Goal: Task Accomplishment & Management: Manage account settings

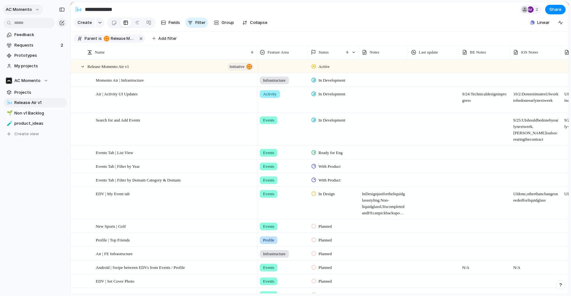
click at [35, 8] on button "AC Momento" at bounding box center [23, 9] width 40 height 10
click at [34, 25] on li "Settings" at bounding box center [30, 24] width 53 height 10
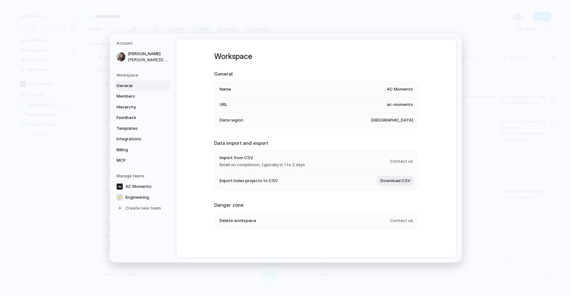
scroll to position [1, 0]
click at [137, 137] on span "Integrations" at bounding box center [137, 139] width 41 height 6
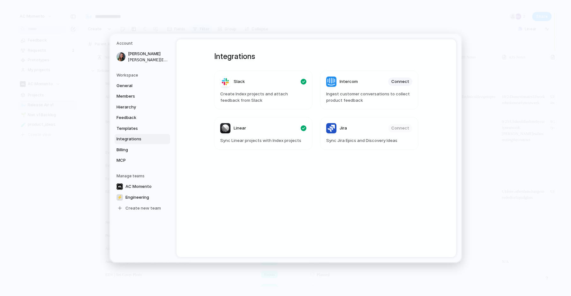
click at [279, 115] on div "Slack Create Index projects and attach feedback from Slack Intercom Connect Ing…" at bounding box center [316, 111] width 204 height 80
click at [277, 129] on header "Linear" at bounding box center [263, 128] width 86 height 10
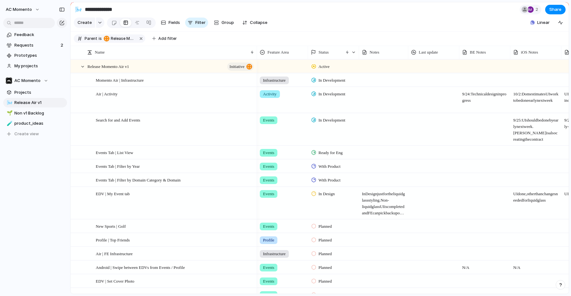
click at [545, 283] on div "button" at bounding box center [560, 285] width 4 height 4
click at [530, 237] on button "Live chat 6 hrs" at bounding box center [532, 239] width 64 height 10
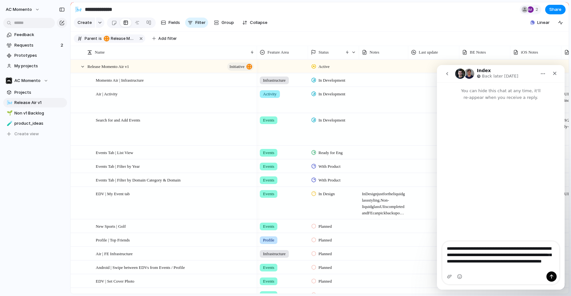
type textarea "**********"
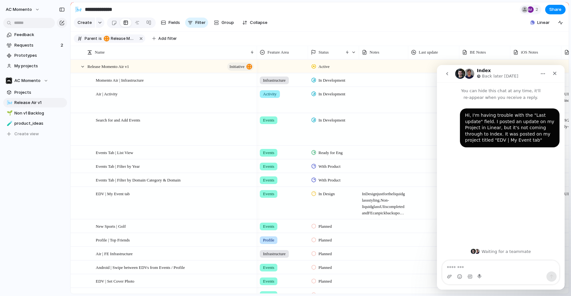
click at [470, 235] on div "Hi, I'm having trouble with the "Last update" field. I posted an update on my P…" at bounding box center [501, 172] width 128 height 143
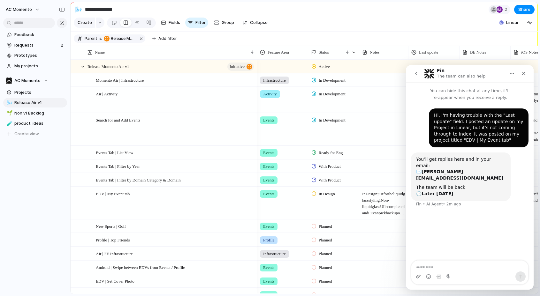
click at [415, 75] on icon "go back" at bounding box center [415, 73] width 5 height 5
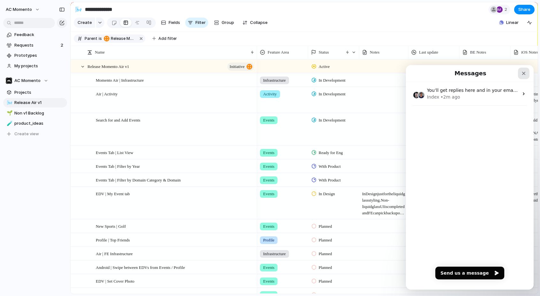
click at [527, 72] on div "Close" at bounding box center [523, 73] width 11 height 11
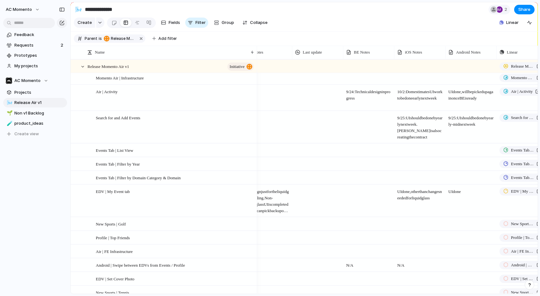
scroll to position [0, 112]
click at [461, 102] on span "UI done, will be picked up again once BE is ready" at bounding box center [475, 93] width 50 height 16
click at [361, 49] on span "BE Notes" at bounding box center [366, 52] width 16 height 6
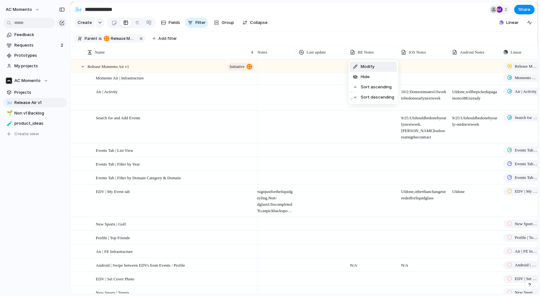
drag, startPoint x: 397, startPoint y: 39, endPoint x: 415, endPoint y: 58, distance: 26.4
click at [397, 39] on div "Modify Hide Sort ascending Sort descending" at bounding box center [270, 148] width 540 height 296
drag, startPoint x: 432, startPoint y: 94, endPoint x: 390, endPoint y: 94, distance: 42.2
click at [384, 94] on span "9/24: Technical design in progress" at bounding box center [372, 93] width 50 height 16
type textarea "**********"
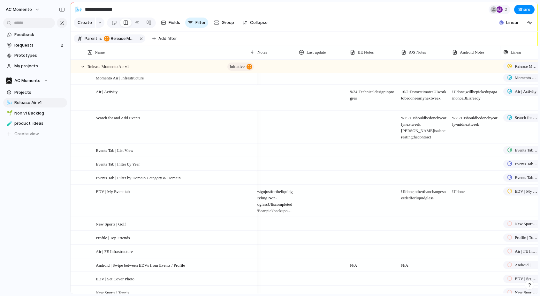
click at [404, 95] on span "10/2: Dom estimates UI work to be done early next week" at bounding box center [423, 93] width 50 height 16
type textarea "**********"
drag, startPoint x: 424, startPoint y: 106, endPoint x: 397, endPoint y: 91, distance: 31.6
click at [400, 90] on div "**********" at bounding box center [422, 97] width 49 height 25
drag, startPoint x: 360, startPoint y: 95, endPoint x: 354, endPoint y: 91, distance: 7.2
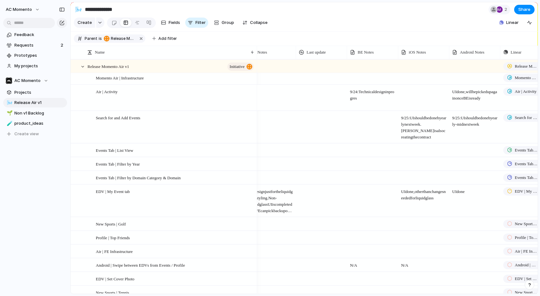
click at [356, 91] on span "9/24: Technical design in progres" at bounding box center [372, 93] width 50 height 16
click at [356, 91] on textarea "**********" at bounding box center [373, 94] width 46 height 13
click at [465, 94] on span "UI done, will be picked up again once BE is ready" at bounding box center [475, 93] width 50 height 16
click at [463, 95] on textarea "**********" at bounding box center [475, 97] width 46 height 19
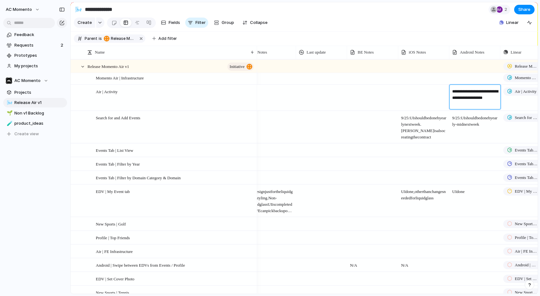
type textarea "**********"
click at [463, 95] on textarea "**********" at bounding box center [475, 94] width 46 height 13
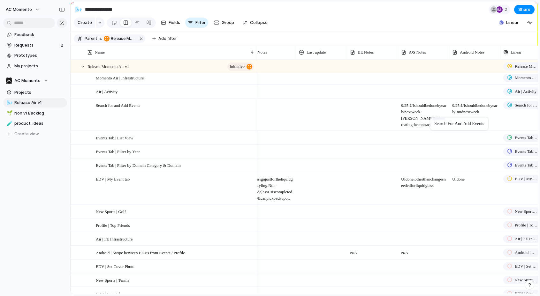
drag, startPoint x: 473, startPoint y: 118, endPoint x: 442, endPoint y: 118, distance: 31.0
click at [454, 115] on span "9/25: UI should be done by early-mid next week" at bounding box center [475, 107] width 50 height 16
click at [458, 115] on span "9/25: UI should be done by early-mid next wee" at bounding box center [475, 107] width 50 height 16
type textarea "**********"
drag, startPoint x: 457, startPoint y: 112, endPoint x: 433, endPoint y: 112, distance: 23.9
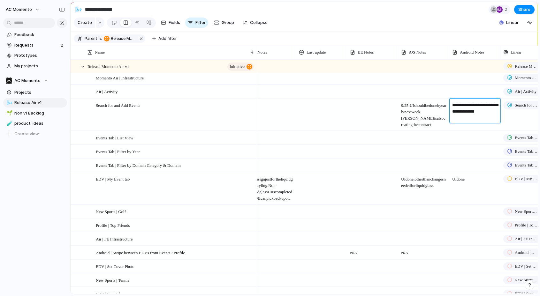
click at [452, 107] on textarea "**********" at bounding box center [475, 111] width 46 height 19
click at [443, 119] on span "9/25: UI should be done by early next week. [PERSON_NAME] is also creating the …" at bounding box center [423, 113] width 50 height 29
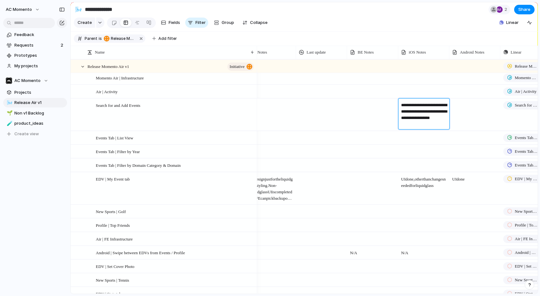
drag, startPoint x: 411, startPoint y: 107, endPoint x: 400, endPoint y: 103, distance: 11.1
click at [400, 103] on div "**********" at bounding box center [422, 114] width 49 height 31
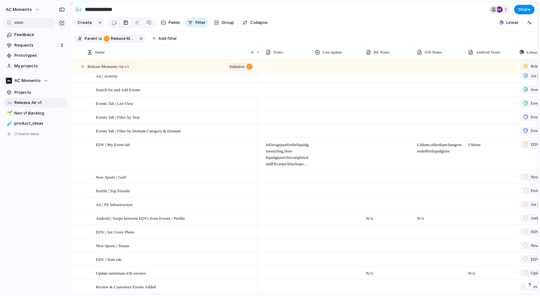
scroll to position [0, 89]
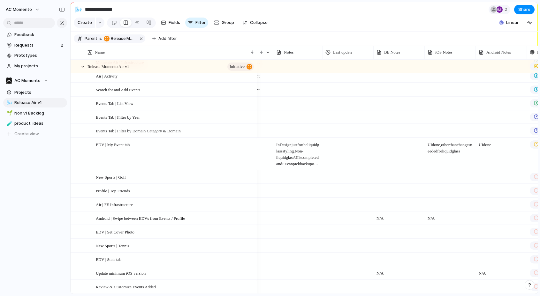
click at [451, 147] on span "UI done, other than changes needed for liquid glass" at bounding box center [450, 146] width 50 height 16
click at [451, 147] on textarea "**********" at bounding box center [451, 150] width 46 height 19
click at [488, 147] on span "UI done" at bounding box center [501, 143] width 50 height 10
click at [488, 146] on textarea "*******" at bounding box center [502, 145] width 46 height 8
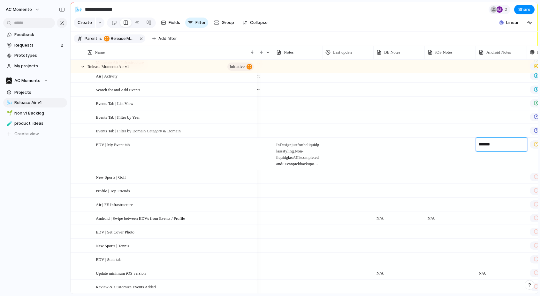
click at [488, 146] on textarea "*******" at bounding box center [502, 145] width 46 height 8
click at [292, 150] on span "In Design just for the liquid glass styling. Non-liquid glass UI is completed a…" at bounding box center [298, 152] width 49 height 29
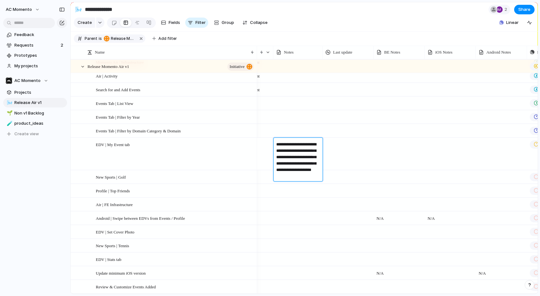
click at [292, 150] on textarea "**********" at bounding box center [298, 160] width 44 height 38
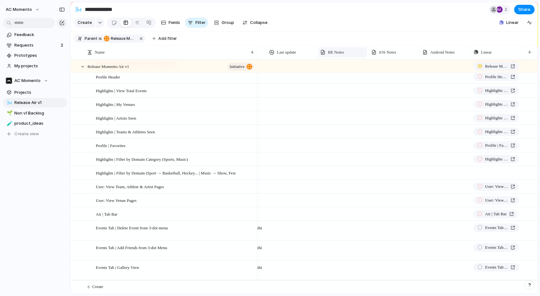
click at [338, 52] on span "BE Notes" at bounding box center [336, 52] width 16 height 6
click at [231, 38] on div "Modify Hide Sort ascending Sort descending" at bounding box center [270, 148] width 540 height 296
click at [169, 25] on span "Fields" at bounding box center [174, 22] width 11 height 6
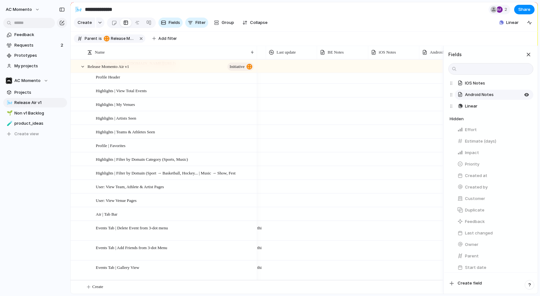
click at [474, 90] on button "Android Notes" at bounding box center [494, 95] width 79 height 10
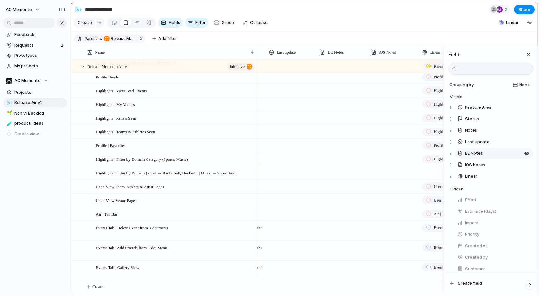
click at [478, 155] on span "BE Notes" at bounding box center [474, 153] width 18 height 6
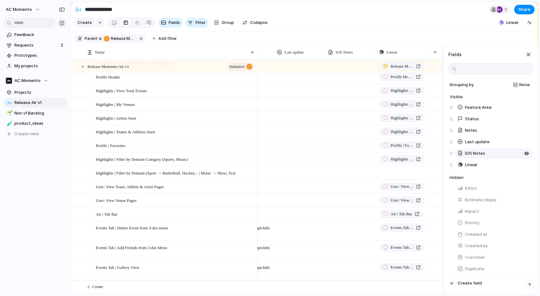
click at [477, 157] on button "iOS Notes" at bounding box center [494, 153] width 79 height 10
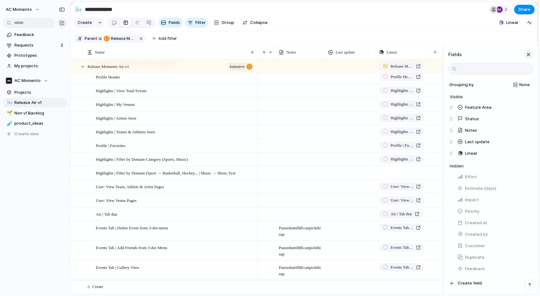
click at [530, 54] on div "button" at bounding box center [528, 54] width 7 height 7
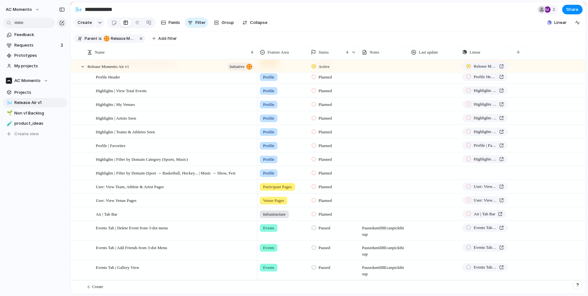
click at [379, 235] on span "Paused until BE can pick this up" at bounding box center [384, 230] width 49 height 16
click at [379, 235] on textarea "**********" at bounding box center [384, 230] width 44 height 13
drag, startPoint x: 386, startPoint y: 236, endPoint x: 380, endPoint y: 250, distance: 14.9
click at [379, 249] on span "Paused until BE can pick this up" at bounding box center [384, 249] width 49 height 16
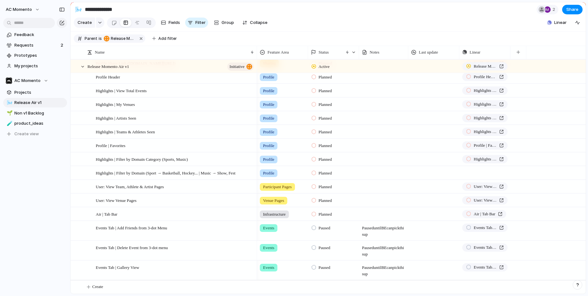
click at [380, 229] on span "Paused until BE can pick this up" at bounding box center [384, 230] width 49 height 16
click at [380, 229] on textarea "**********" at bounding box center [384, 230] width 44 height 13
click at [385, 254] on span "Paused until BE can pick this up" at bounding box center [384, 249] width 49 height 16
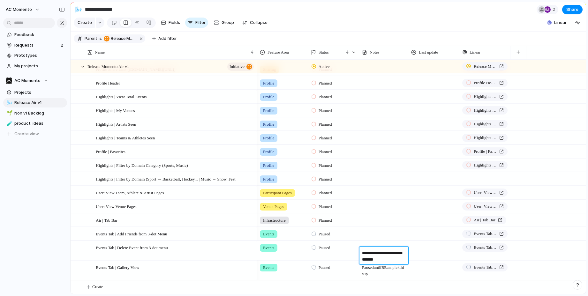
click at [385, 254] on textarea "**********" at bounding box center [384, 256] width 44 height 13
click at [384, 265] on div "Infrastructure In Development Momento Air | Infrastructure Activity In Developm…" at bounding box center [421, 27] width 329 height 534
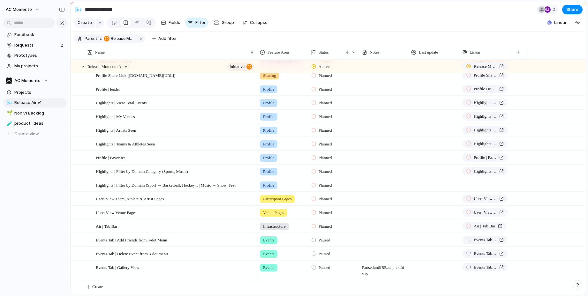
scroll to position [293, 0]
click at [384, 265] on span "Paused until BE can pick this up" at bounding box center [384, 269] width 49 height 16
click at [384, 265] on textarea "**********" at bounding box center [384, 271] width 44 height 13
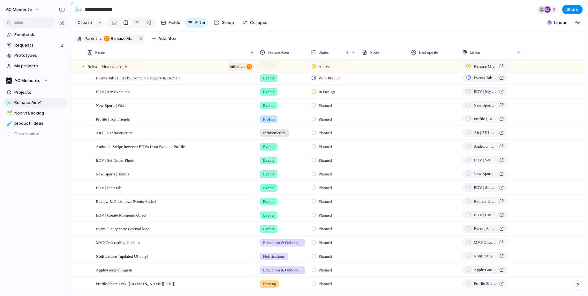
scroll to position [0, 0]
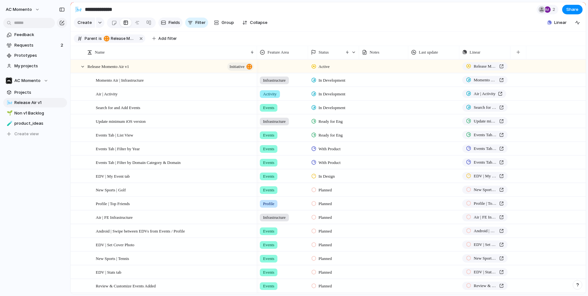
click at [177, 25] on span "Fields" at bounding box center [174, 22] width 11 height 6
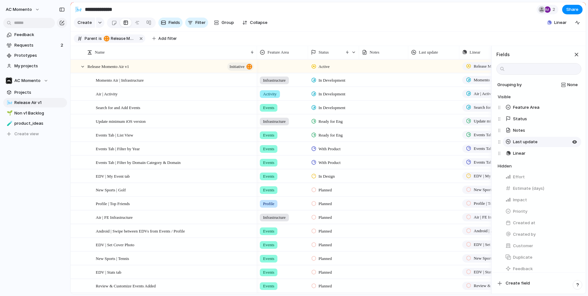
drag, startPoint x: 576, startPoint y: 130, endPoint x: 564, endPoint y: 132, distance: 11.6
click at [525, 130] on div "button" at bounding box center [574, 130] width 5 height 5
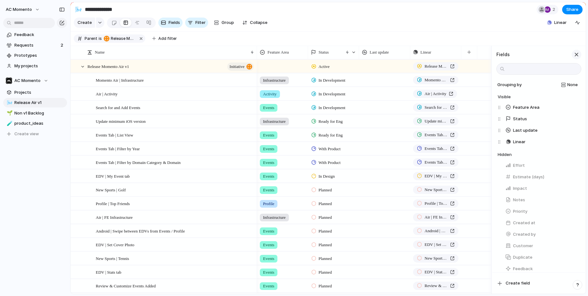
click at [525, 54] on div "button" at bounding box center [576, 54] width 7 height 7
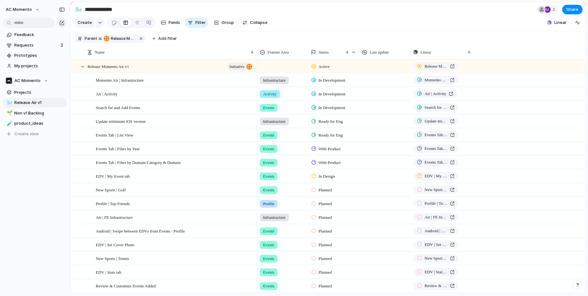
click at [443, 30] on section "Create Fields Filter Group Zoom Collapse Linear" at bounding box center [328, 23] width 515 height 15
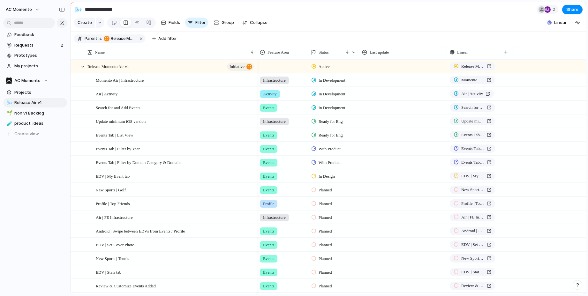
drag, startPoint x: 412, startPoint y: 51, endPoint x: 447, endPoint y: 48, distance: 35.2
click at [447, 48] on div at bounding box center [446, 52] width 3 height 13
click at [575, 21] on div "button" at bounding box center [577, 22] width 5 height 5
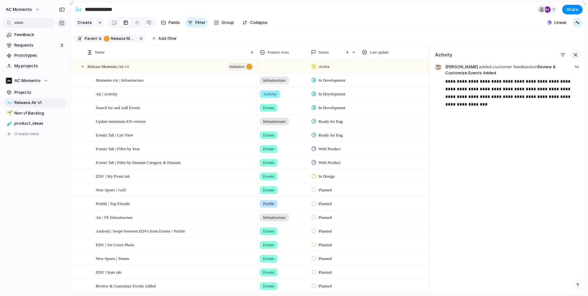
click at [577, 56] on div "button" at bounding box center [575, 54] width 7 height 7
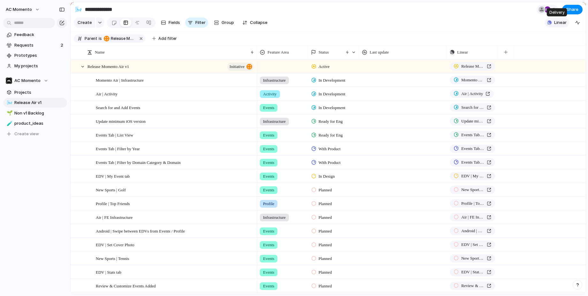
click at [554, 22] on span "Linear" at bounding box center [560, 22] width 12 height 6
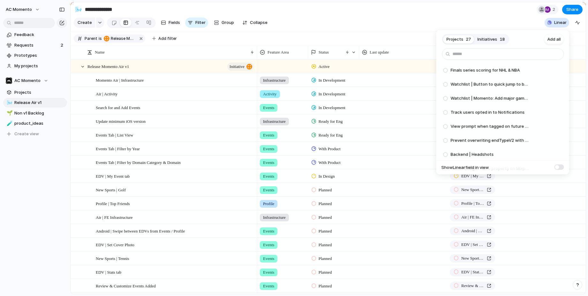
click at [440, 19] on div "Projects 27 Initiatives 18 Add all Finals series scoring for NHL & NBA Add Watc…" at bounding box center [294, 148] width 588 height 296
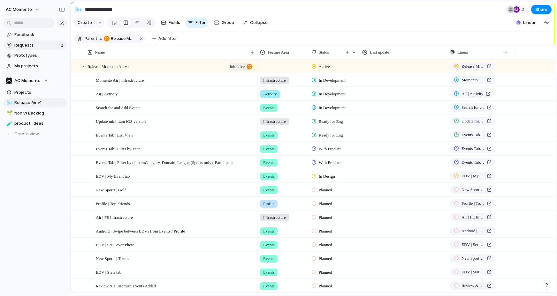
click at [47, 47] on span "Requests" at bounding box center [36, 45] width 44 height 6
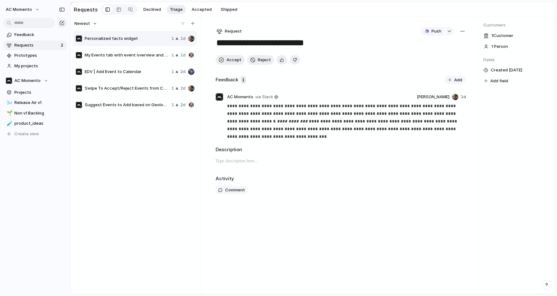
click at [120, 38] on span "Personalized facts widget" at bounding box center [127, 38] width 84 height 6
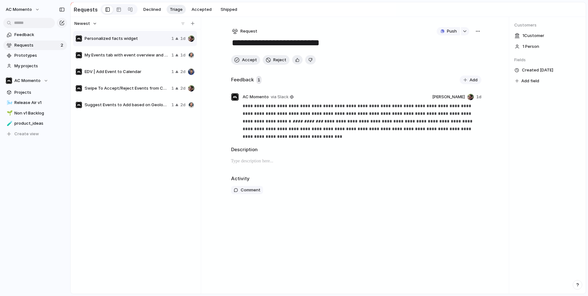
click at [148, 102] on span "Suggest Events to Add based on Geolocation" at bounding box center [127, 105] width 84 height 6
type textarea "**********"
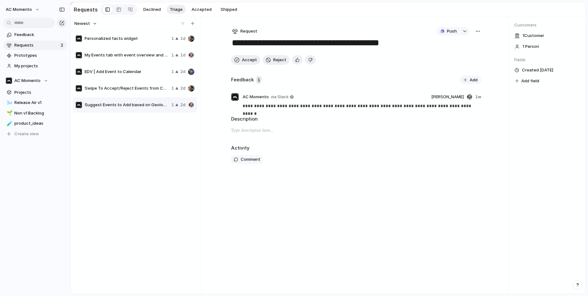
drag, startPoint x: 512, startPoint y: 110, endPoint x: 515, endPoint y: 100, distance: 10.8
click at [512, 110] on div "Customers 1 Customer 1 Person Fields Created 2d ago Add field" at bounding box center [547, 155] width 77 height 277
click at [122, 106] on span "Suggest Events to Add based on Geolocation" at bounding box center [127, 105] width 84 height 6
click at [40, 121] on span "product_ideas" at bounding box center [39, 123] width 50 height 6
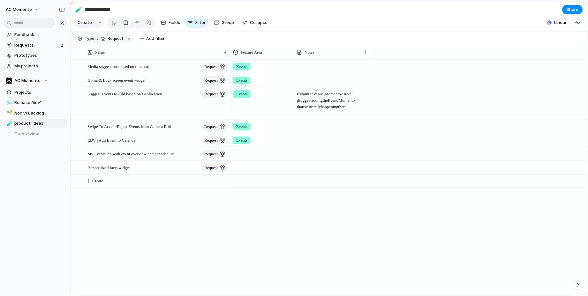
click at [147, 101] on div "Suggest Events to Add based on Geolocation request" at bounding box center [151, 103] width 160 height 32
click at [156, 94] on span "Suggest Events to Add based on Geolocation" at bounding box center [124, 93] width 75 height 7
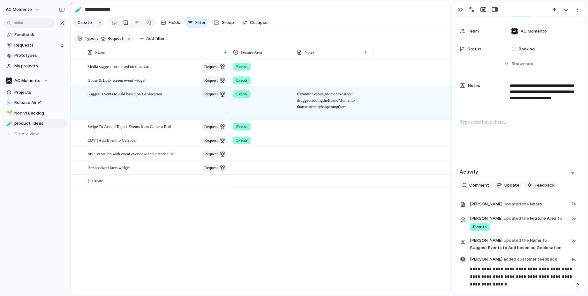
scroll to position [103, 0]
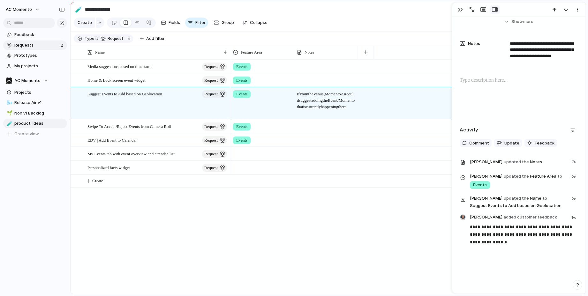
click at [41, 46] on span "Requests" at bounding box center [36, 45] width 44 height 6
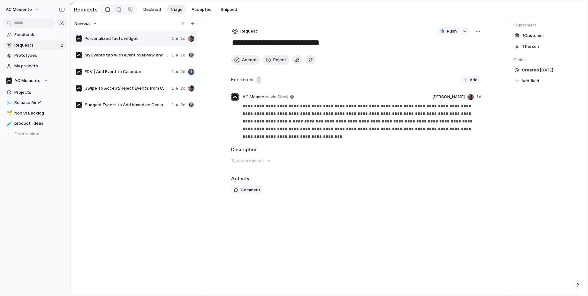
click at [144, 108] on span "Suggest Events to Add based on Geolocation" at bounding box center [127, 105] width 84 height 6
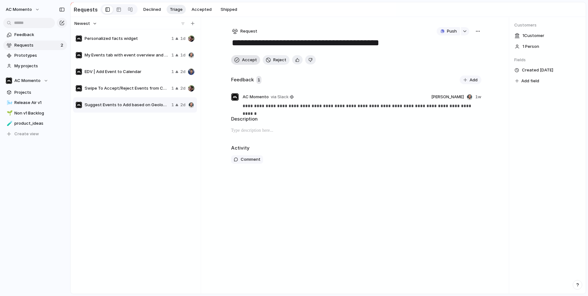
click at [248, 62] on span "Accept" at bounding box center [249, 60] width 15 height 6
type textarea "**********"
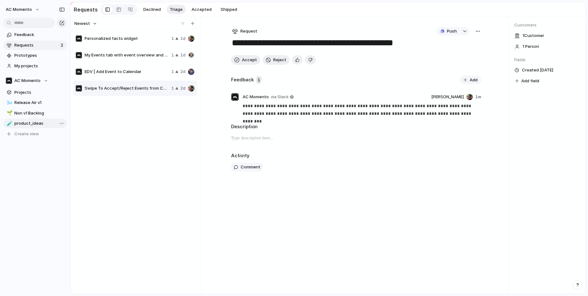
click at [35, 121] on span "product_ideas" at bounding box center [39, 123] width 50 height 6
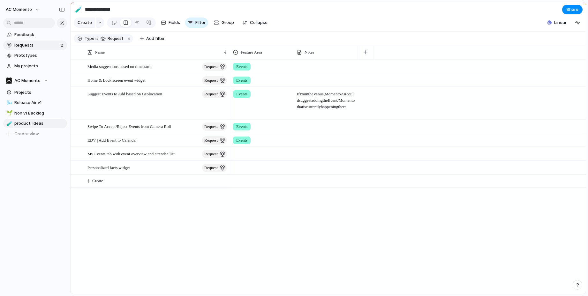
click at [34, 45] on span "Requests" at bounding box center [36, 45] width 44 height 6
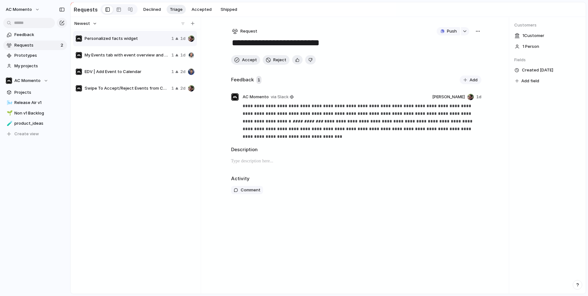
click at [123, 85] on div "Swipe To Accept/Reject Events from Camera Roll 1 2d" at bounding box center [135, 88] width 124 height 15
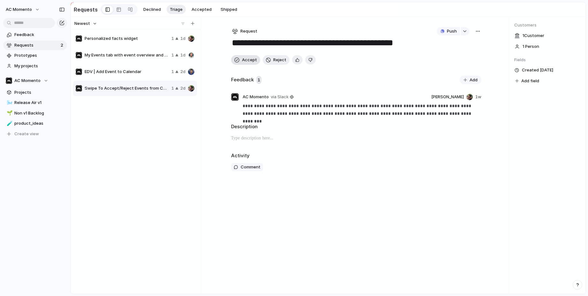
click at [239, 62] on div "button" at bounding box center [236, 59] width 5 height 5
type textarea "**********"
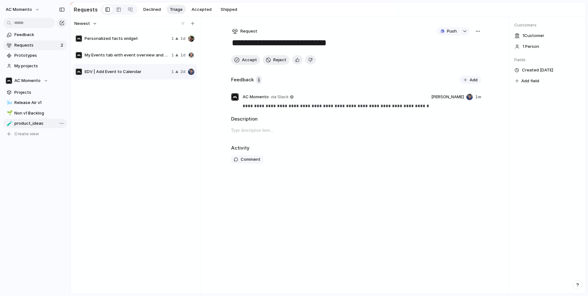
click at [35, 120] on link "🧪 product_ideas" at bounding box center [35, 124] width 64 height 10
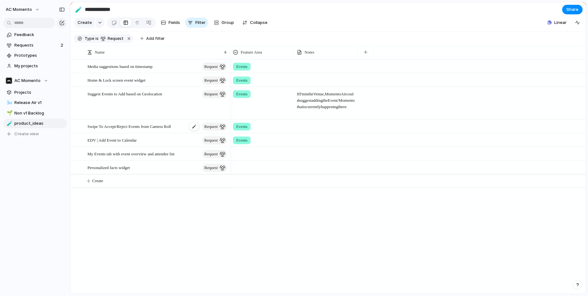
click at [145, 124] on span "Swipe To Accept/Reject Events from Camera Roll" at bounding box center [129, 126] width 84 height 7
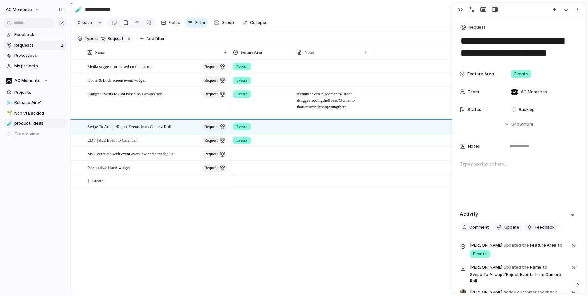
click at [30, 45] on span "Requests" at bounding box center [36, 45] width 44 height 6
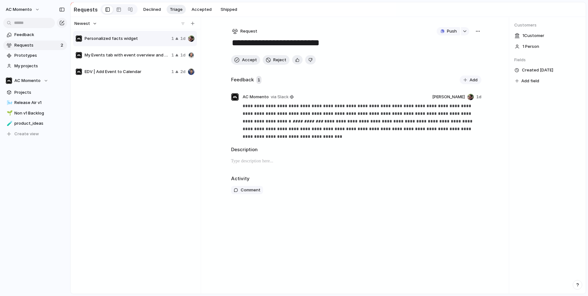
click at [121, 36] on span "Personalized facts widget" at bounding box center [127, 38] width 84 height 6
click at [248, 59] on span "Accept" at bounding box center [249, 60] width 15 height 6
type textarea "**********"
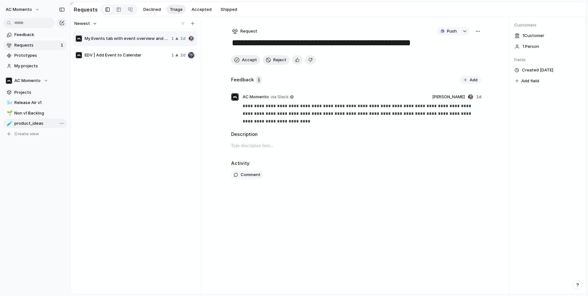
click at [33, 121] on span "product_ideas" at bounding box center [39, 123] width 50 height 6
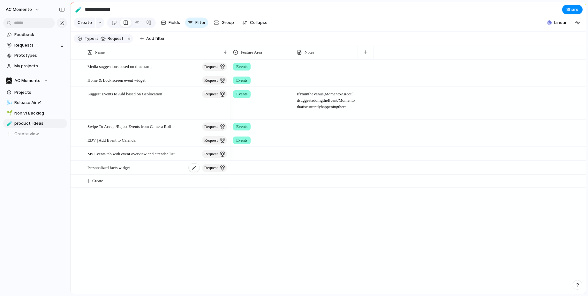
click at [157, 167] on div "Personalized facts widget request" at bounding box center [157, 167] width 140 height 13
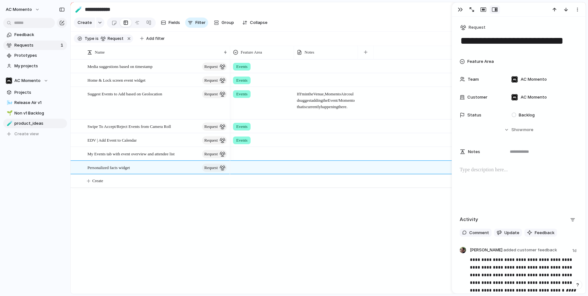
click at [35, 43] on span "Requests" at bounding box center [36, 45] width 44 height 6
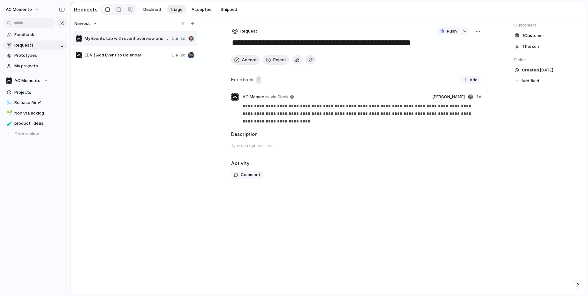
click at [122, 40] on span "My Events tab with event overview and attendee list" at bounding box center [127, 38] width 84 height 6
click at [471, 81] on span "Add" at bounding box center [474, 80] width 8 height 6
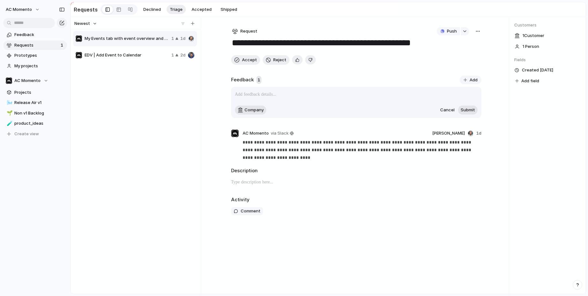
click at [436, 75] on div "**********" at bounding box center [356, 117] width 250 height 89
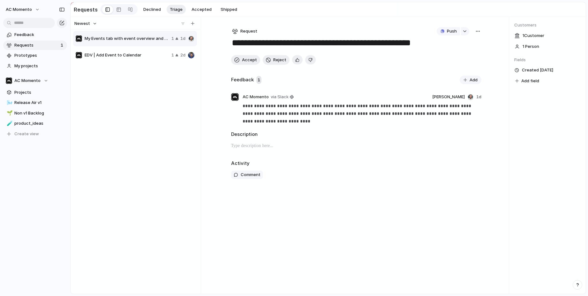
click at [475, 32] on div "button" at bounding box center [477, 31] width 5 height 5
click at [466, 31] on div "Copy link Merge Move to Delete" at bounding box center [294, 148] width 588 height 296
click at [356, 30] on div "Request Push" at bounding box center [356, 31] width 250 height 8
click at [281, 42] on textarea "**********" at bounding box center [356, 43] width 250 height 12
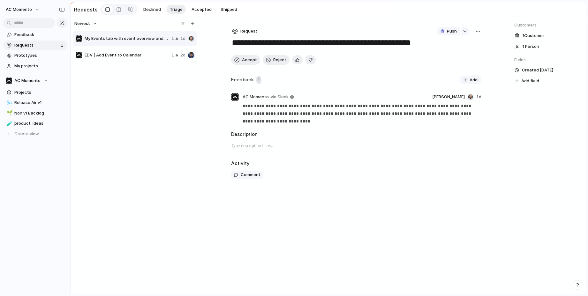
click at [281, 42] on textarea "**********" at bounding box center [356, 43] width 250 height 12
click at [244, 61] on span "Accept" at bounding box center [249, 60] width 15 height 6
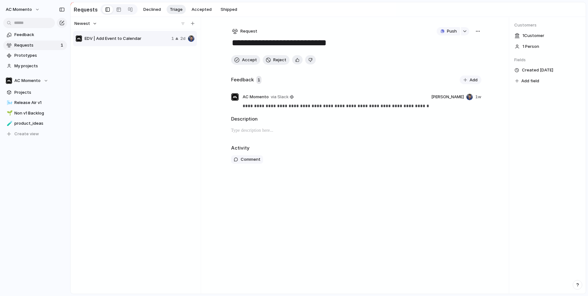
type textarea "**********"
click at [28, 125] on span "product_ideas" at bounding box center [39, 123] width 50 height 6
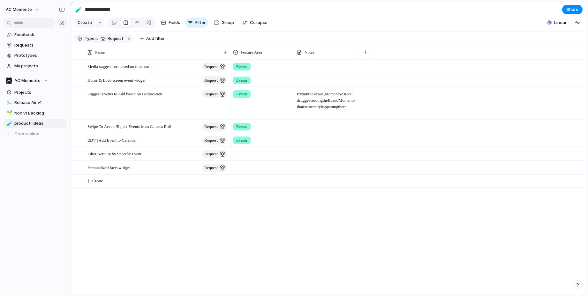
click at [246, 153] on div at bounding box center [262, 153] width 63 height 11
type input "***"
click at [245, 170] on div at bounding box center [262, 166] width 63 height 11
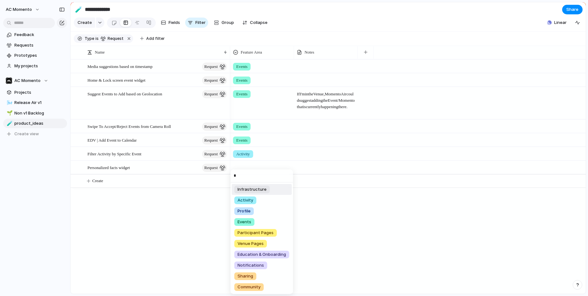
type input "**"
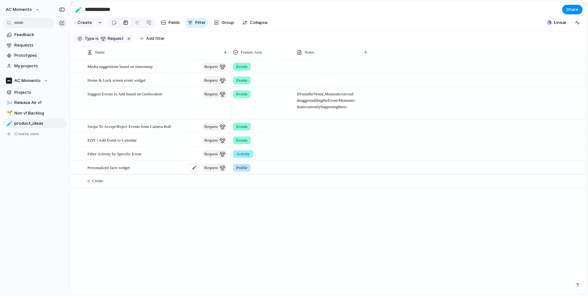
click at [139, 165] on div "Personalized facts widget request" at bounding box center [157, 167] width 140 height 13
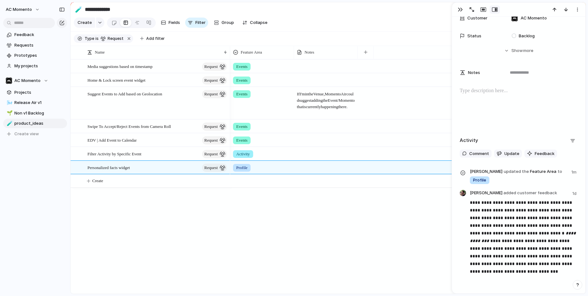
scroll to position [109, 0]
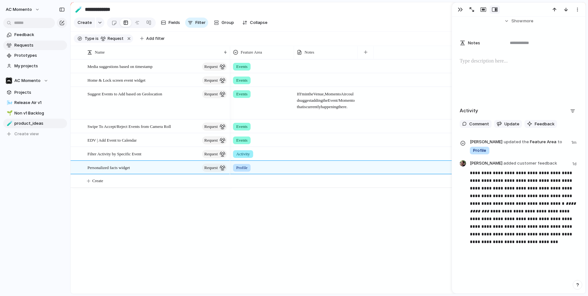
click at [31, 42] on link "Requests" at bounding box center [35, 46] width 64 height 10
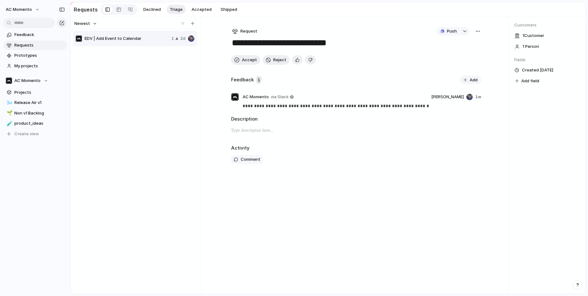
click at [136, 41] on span "EDV | Add Event to Calendar" at bounding box center [127, 38] width 84 height 6
click at [247, 62] on span "Accept" at bounding box center [249, 60] width 15 height 6
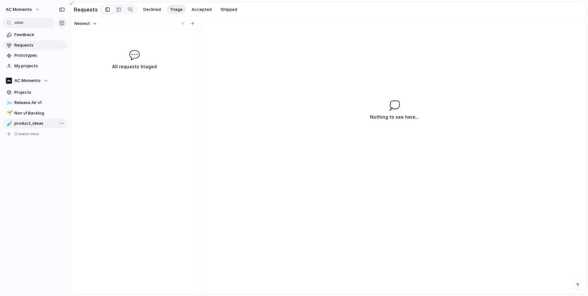
click at [29, 123] on span "product_ideas" at bounding box center [39, 123] width 50 height 6
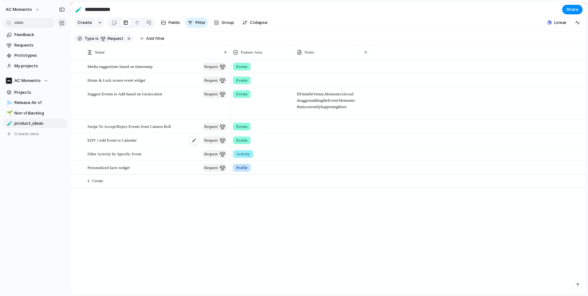
click at [137, 137] on span "EDV | Add Event to Calendar" at bounding box center [111, 139] width 49 height 7
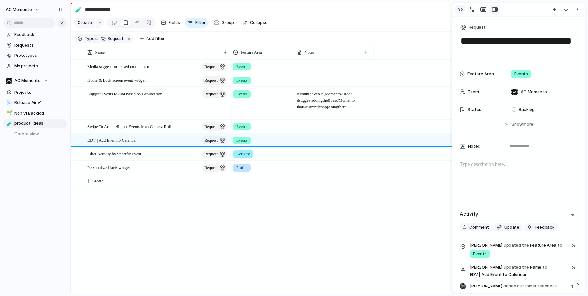
click at [461, 10] on div "button" at bounding box center [460, 9] width 5 height 5
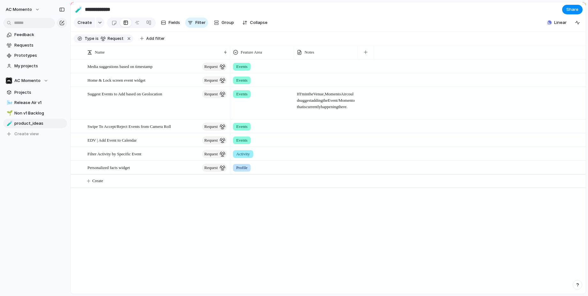
click at [234, 36] on section "Type is request Add filter" at bounding box center [328, 39] width 515 height 14
click at [526, 7] on span "Share" at bounding box center [572, 9] width 12 height 6
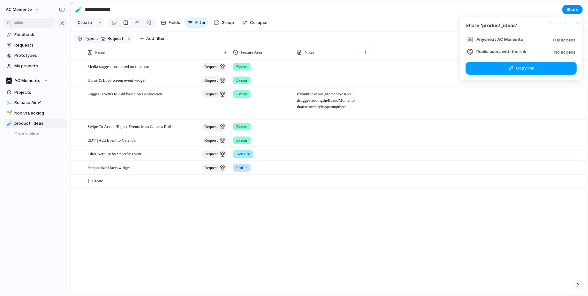
click at [497, 64] on button "Copy link" at bounding box center [521, 68] width 111 height 13
click at [130, 227] on div "Share ' product_ideas ' Anyone at AC Momento Full access Public users with the …" at bounding box center [294, 148] width 588 height 296
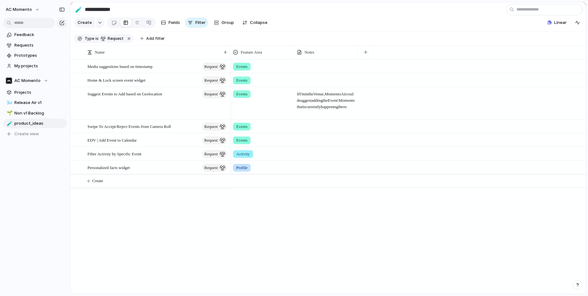
type input "*"
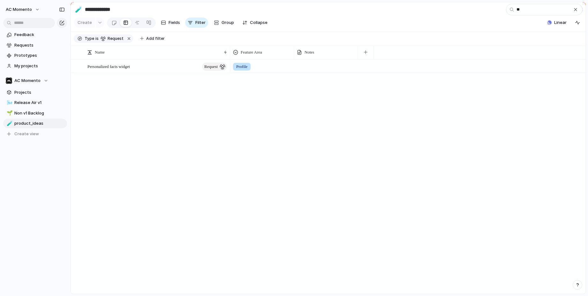
type input "*"
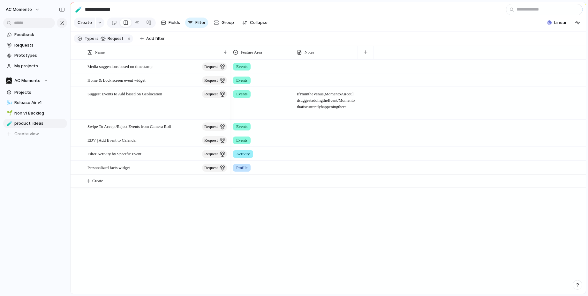
click at [120, 211] on div "Personalized facts widget request Swipe To Accept/Reject Events from Camera Rol…" at bounding box center [328, 176] width 515 height 235
click at [130, 149] on div "Filter Activity by Specific Event request" at bounding box center [157, 154] width 140 height 13
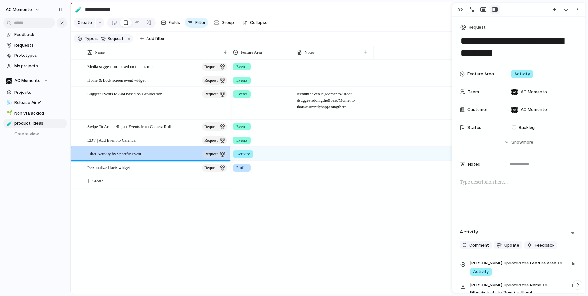
click at [125, 261] on div "Personalized facts widget request Swipe To Accept/Reject Events from Camera Rol…" at bounding box center [328, 176] width 515 height 235
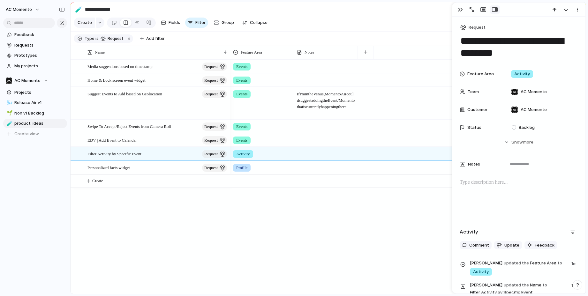
click at [458, 11] on div "button" at bounding box center [460, 9] width 5 height 5
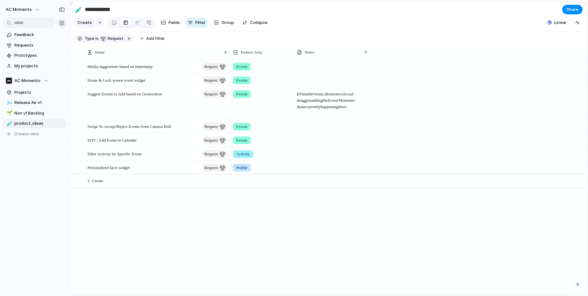
click at [435, 15] on section "**********" at bounding box center [328, 9] width 515 height 14
click at [219, 24] on button "Group" at bounding box center [224, 23] width 27 height 10
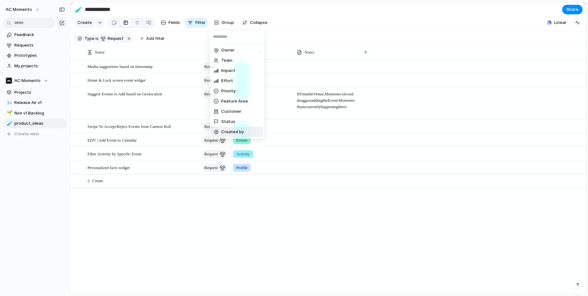
click at [231, 132] on span "Created by" at bounding box center [232, 132] width 23 height 6
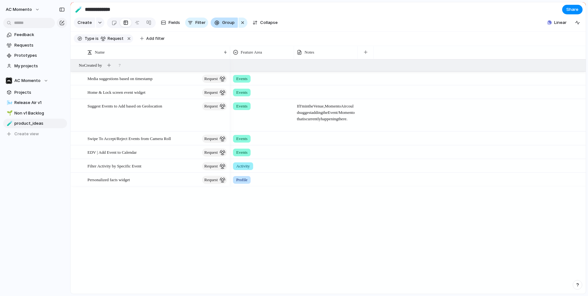
click at [226, 24] on span "Group" at bounding box center [228, 22] width 12 height 6
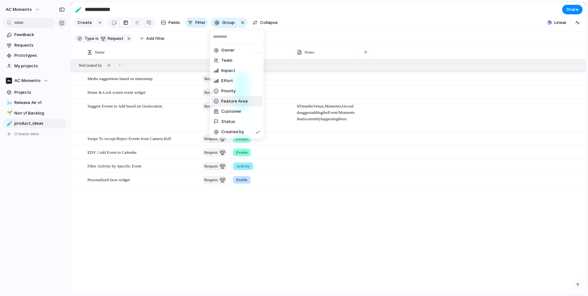
click at [239, 100] on span "Feature Area" at bounding box center [234, 101] width 27 height 6
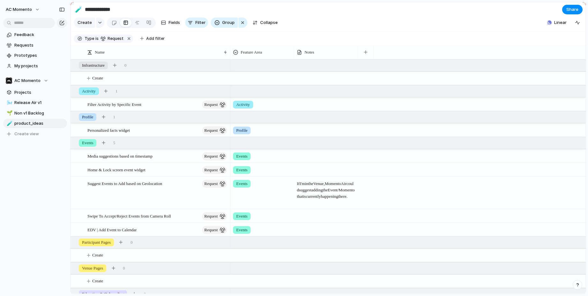
click at [315, 22] on section "Create Fields Filter Group Zoom Collapse Linear" at bounding box center [328, 23] width 515 height 15
click at [526, 6] on span "Share" at bounding box center [572, 9] width 12 height 6
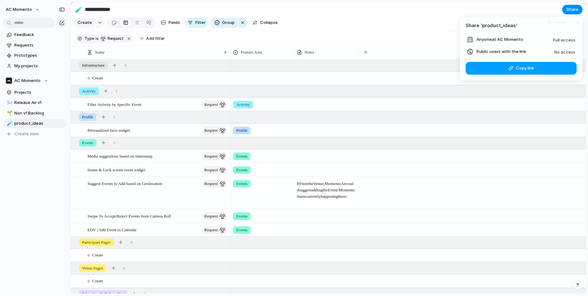
click at [498, 66] on button "Copy link" at bounding box center [521, 68] width 111 height 13
click at [526, 38] on span "Full access" at bounding box center [564, 39] width 22 height 5
click at [526, 10] on div "Share ' product_ideas ' Anyone at AC Momento Full access Public users with the …" at bounding box center [294, 148] width 588 height 296
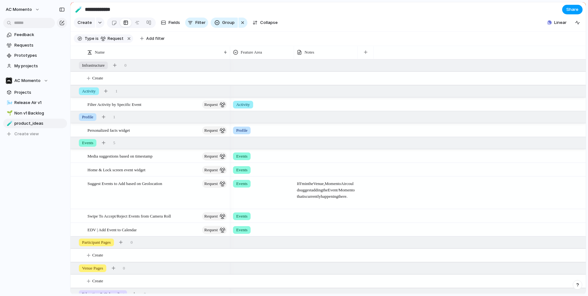
click at [526, 10] on span "Share" at bounding box center [572, 9] width 12 height 6
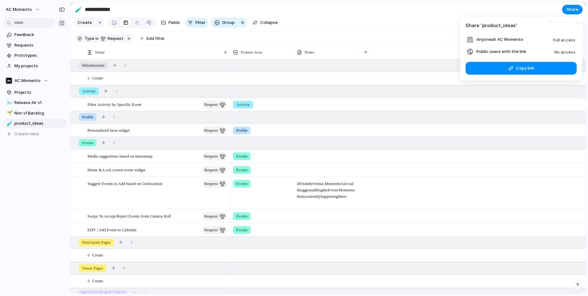
click at [526, 39] on span "Full access" at bounding box center [564, 39] width 22 height 5
click at [370, 26] on div "Share ' product_ideas ' Anyone at AC Momento Full access Public users with the …" at bounding box center [294, 148] width 588 height 296
